Goal: Navigation & Orientation: Find specific page/section

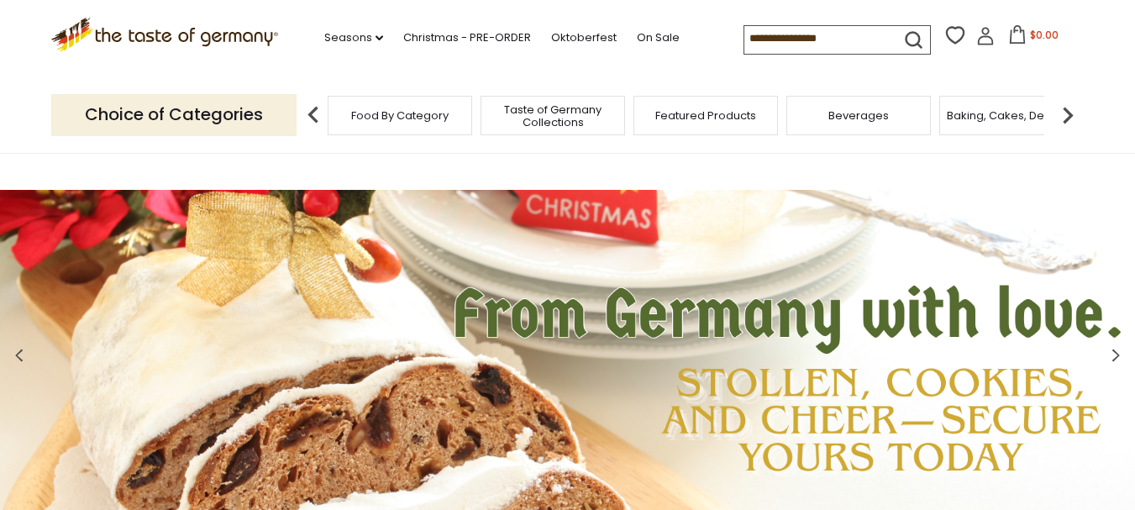
scroll to position [3151, 0]
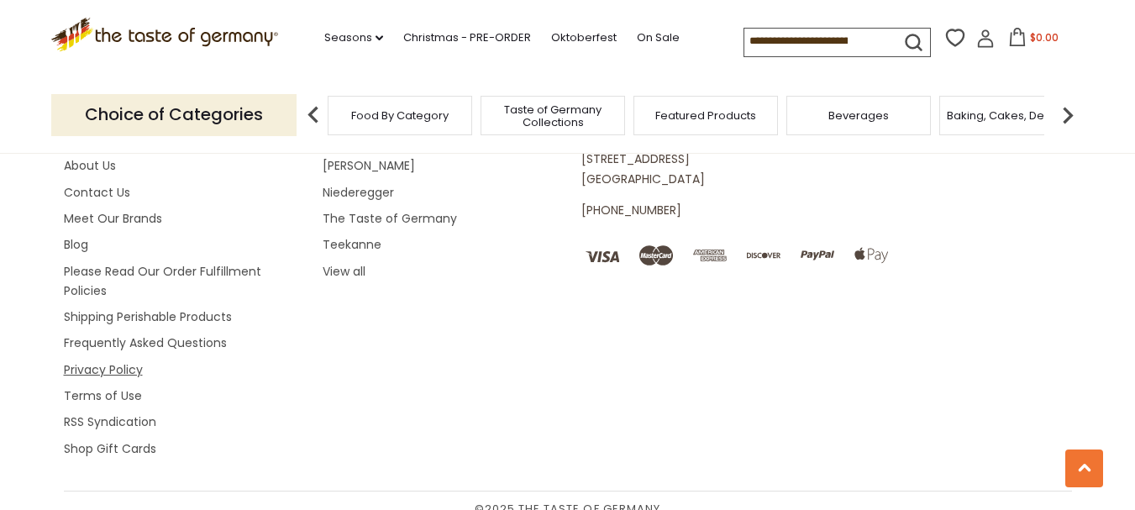
click at [106, 361] on link "Privacy Policy" at bounding box center [103, 369] width 79 height 17
click at [114, 387] on link "Terms of Use" at bounding box center [103, 395] width 78 height 17
click at [121, 184] on link "Contact Us" at bounding box center [97, 192] width 66 height 17
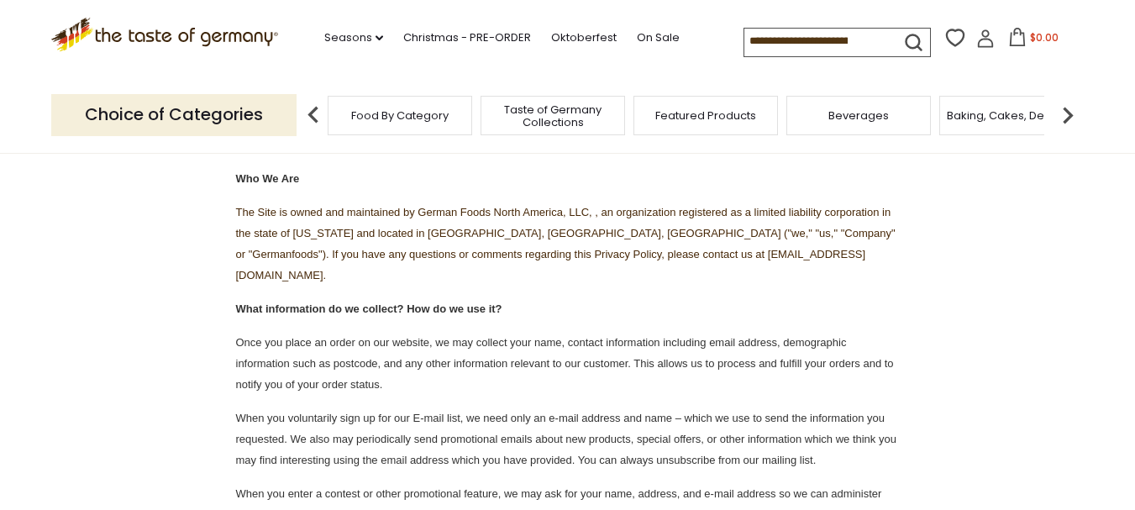
scroll to position [1735, 0]
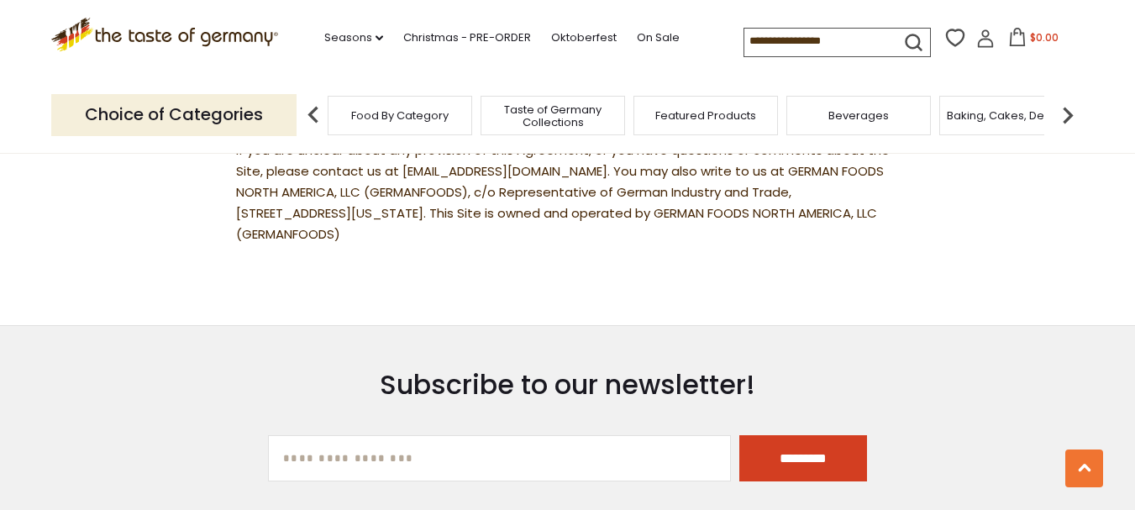
scroll to position [13911, 0]
